Goal: Task Accomplishment & Management: Complete application form

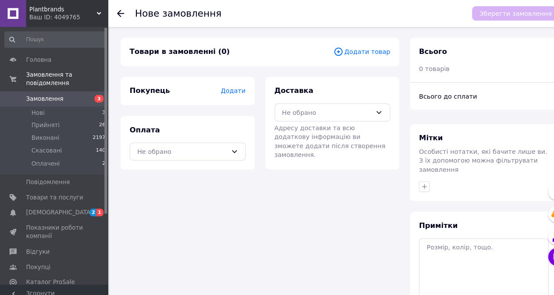
click at [335, 50] on icon at bounding box center [330, 51] width 10 height 10
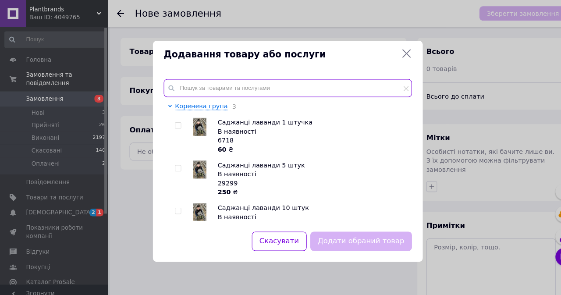
click at [271, 85] on input "text" at bounding box center [281, 86] width 242 height 18
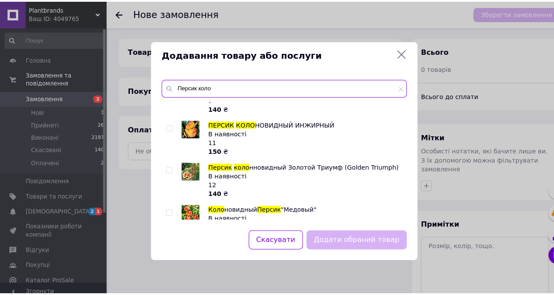
scroll to position [24, 0]
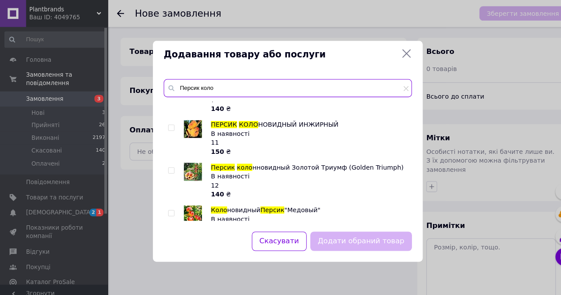
type input "Персик коло"
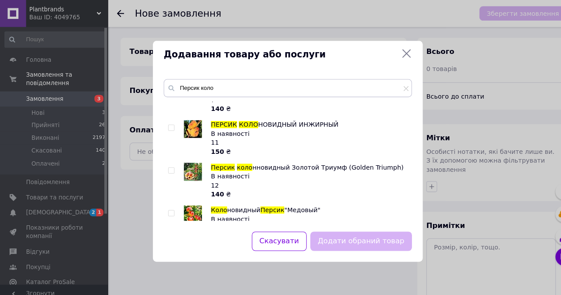
click at [170, 126] on span at bounding box center [167, 124] width 6 height 6
click at [170, 126] on input "checkbox" at bounding box center [167, 125] width 6 height 6
checkbox input "true"
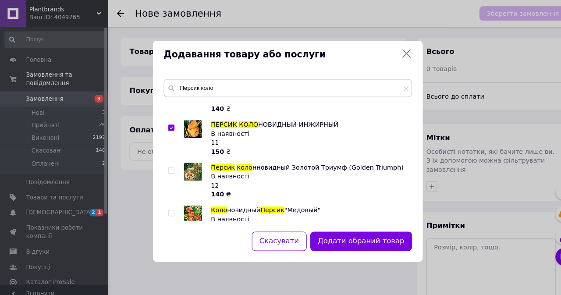
click at [368, 234] on button "Додати обраний товар" at bounding box center [351, 235] width 99 height 19
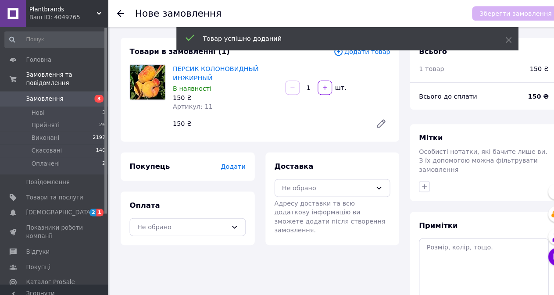
click at [226, 68] on link "ПЕРСИК КОЛОНОВИДНЫЙ ИНЖИРНЫЙ" at bounding box center [210, 72] width 84 height 16
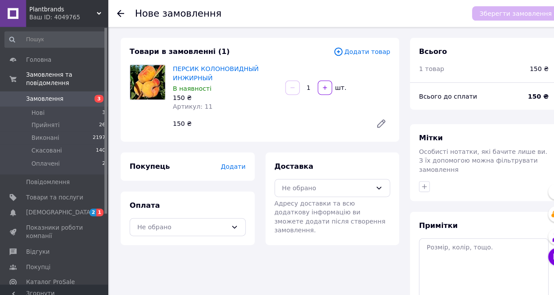
click at [57, 93] on span "Замовлення" at bounding box center [43, 97] width 36 height 8
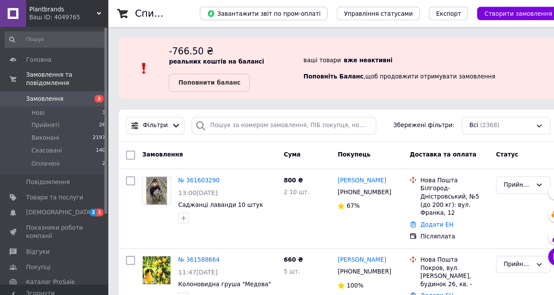
click at [512, 15] on span "Створити замовлення" at bounding box center [505, 13] width 66 height 7
